Goal: Information Seeking & Learning: Learn about a topic

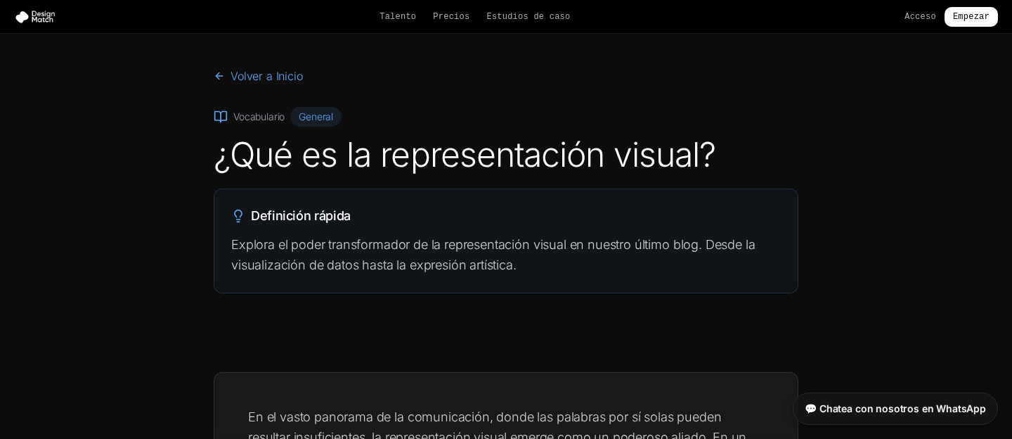
click at [934, 196] on section "Volver a Inicio Vocabulario General ¿Qué es la representación visual? Definició…" at bounding box center [506, 192] width 1012 height 316
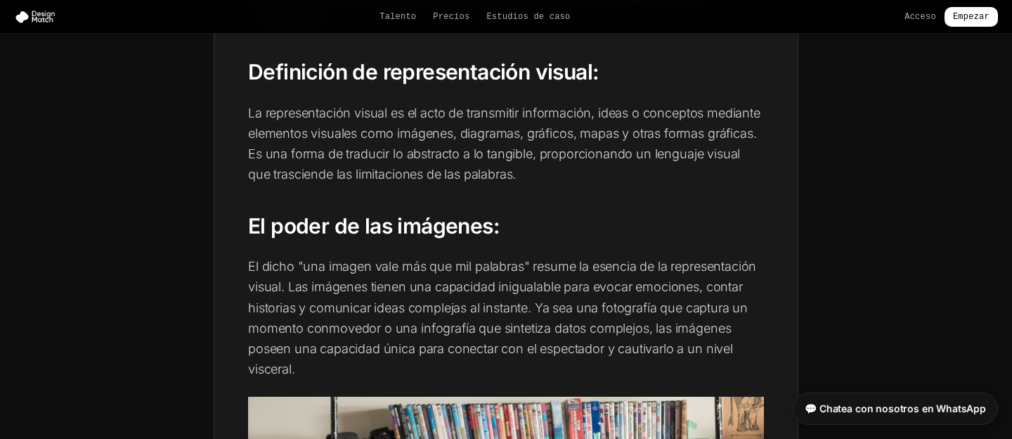
scroll to position [520, 0]
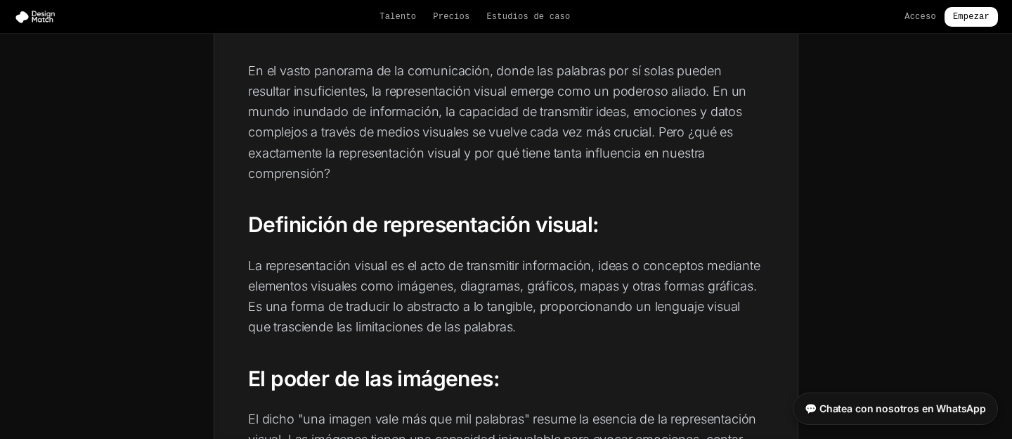
scroll to position [412, 0]
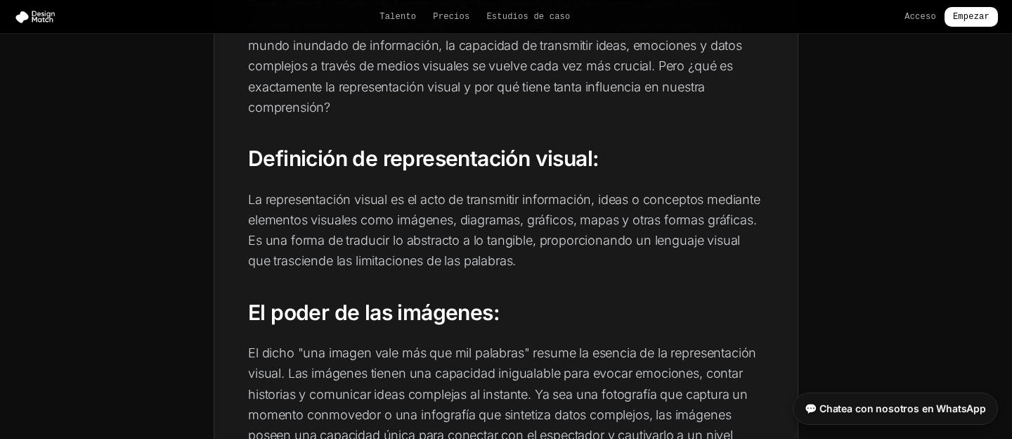
click at [404, 237] on font "La representación visual es el acto de transmitir información, ideas o concepto…" at bounding box center [504, 230] width 512 height 77
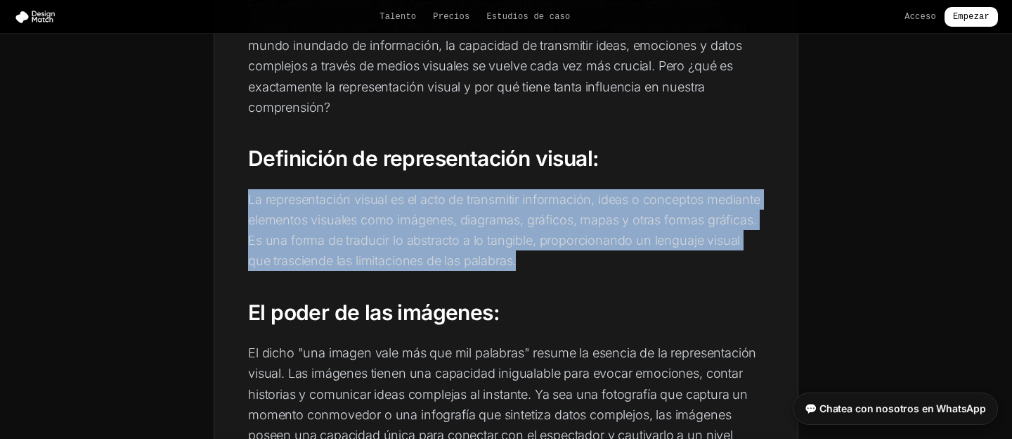
click at [404, 237] on font "La representación visual es el acto de transmitir información, ideas o concepto…" at bounding box center [504, 230] width 512 height 77
copy div "La representación visual es el acto de transmitir información, ideas o concepto…"
